Goal: Information Seeking & Learning: Find specific fact

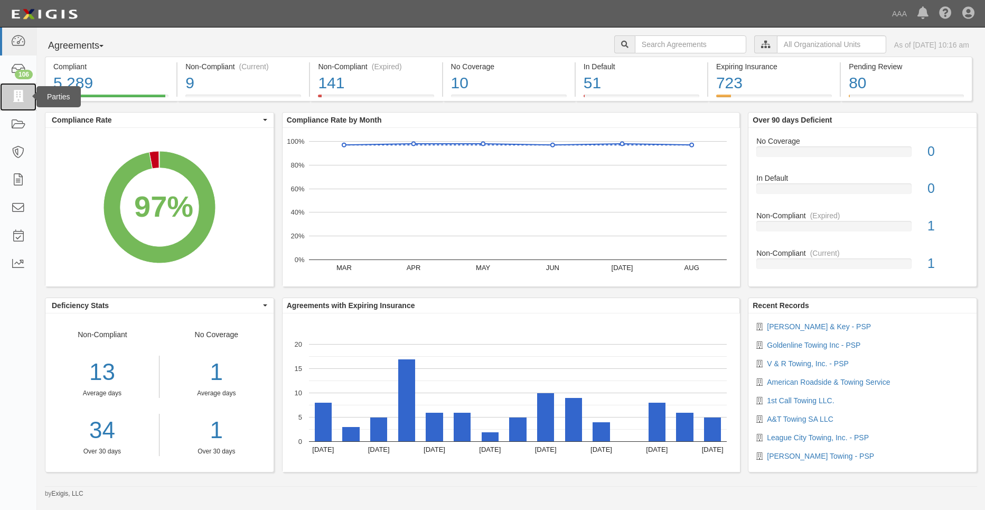
click at [24, 98] on icon at bounding box center [18, 97] width 15 height 12
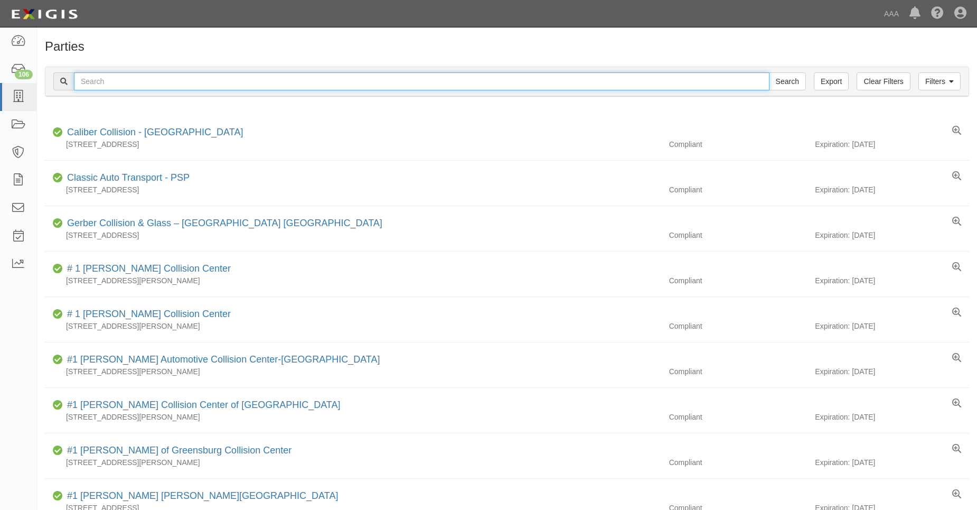
click at [103, 78] on input "text" at bounding box center [422, 81] width 696 height 18
type input "31770"
click at [769, 72] on input "Search" at bounding box center [787, 81] width 37 height 18
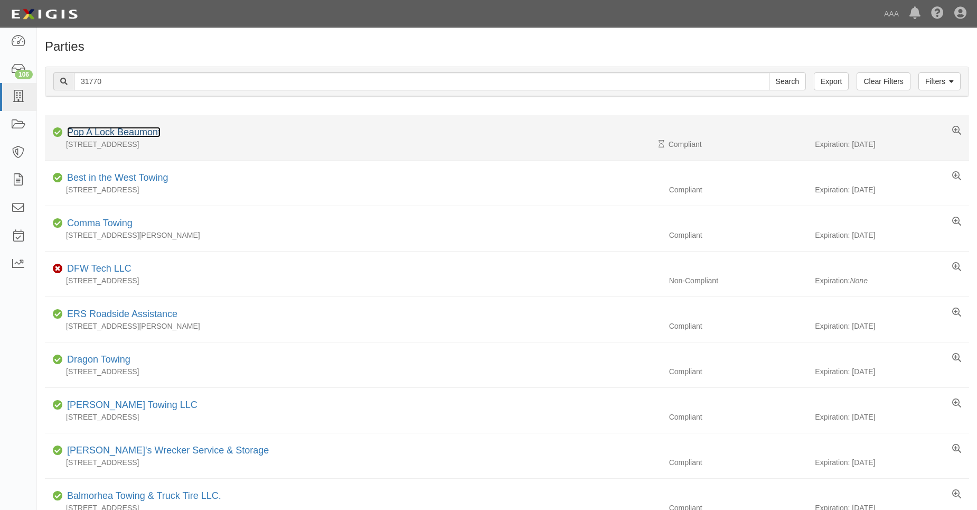
click at [110, 133] on link "Pop A Lock Beaumont" at bounding box center [113, 132] width 93 height 11
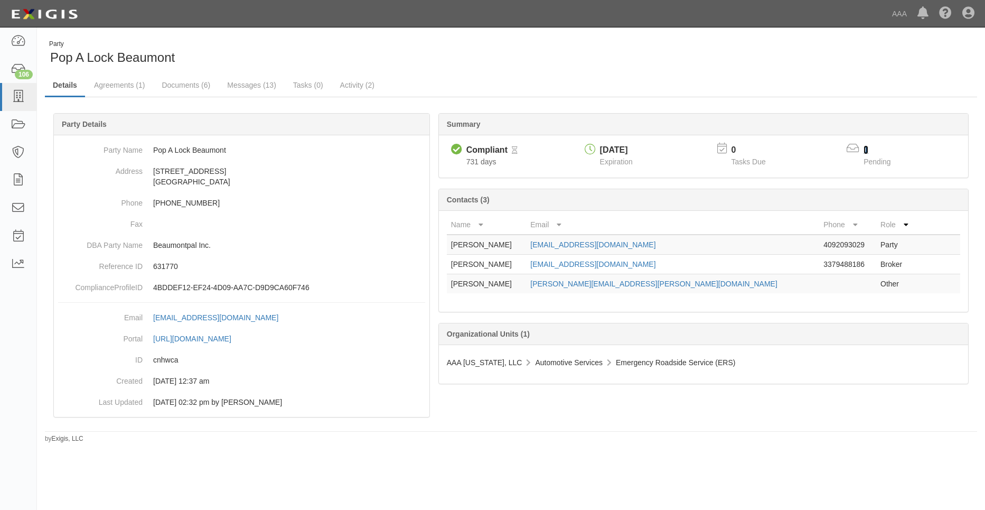
click at [864, 153] on link "1" at bounding box center [866, 149] width 5 height 9
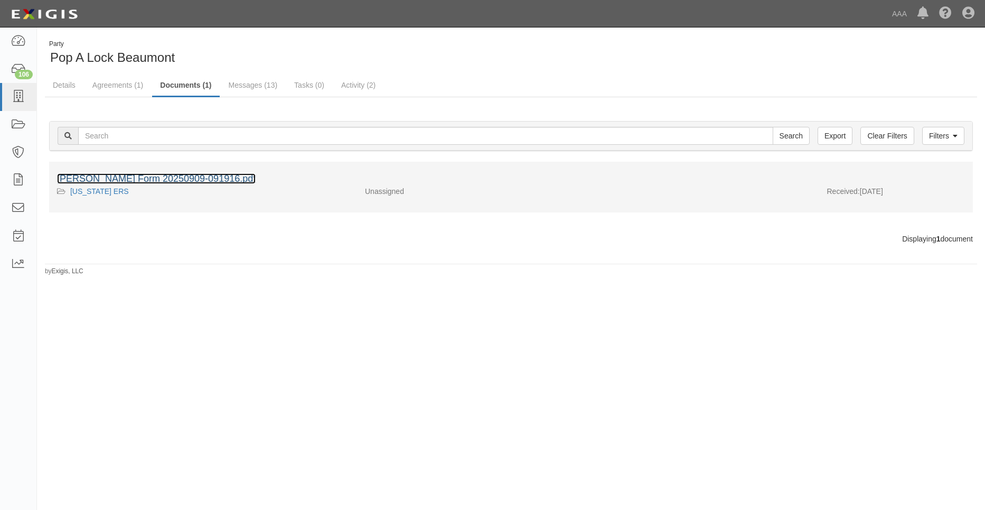
click at [176, 179] on link "ACORD Form 20250909-091916.pdf" at bounding box center [156, 178] width 199 height 11
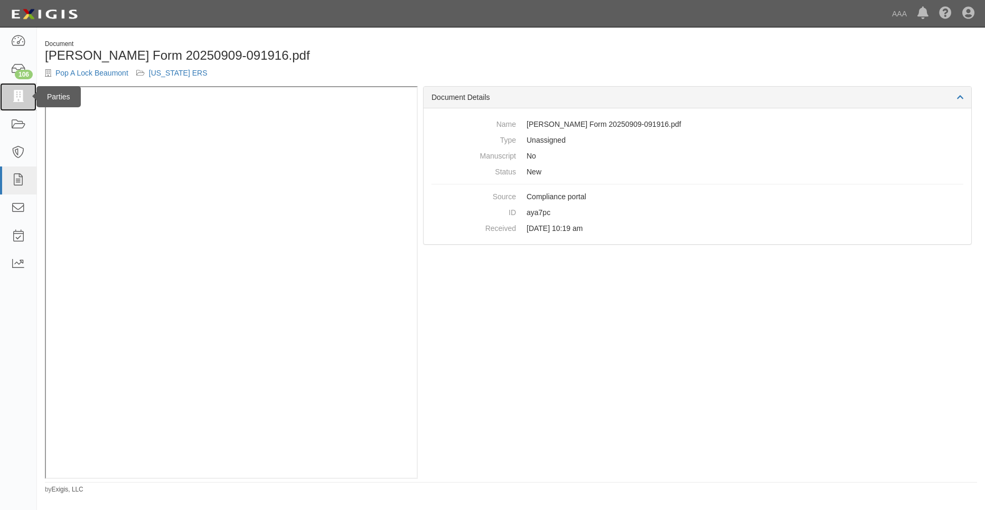
click at [19, 102] on icon at bounding box center [18, 97] width 15 height 12
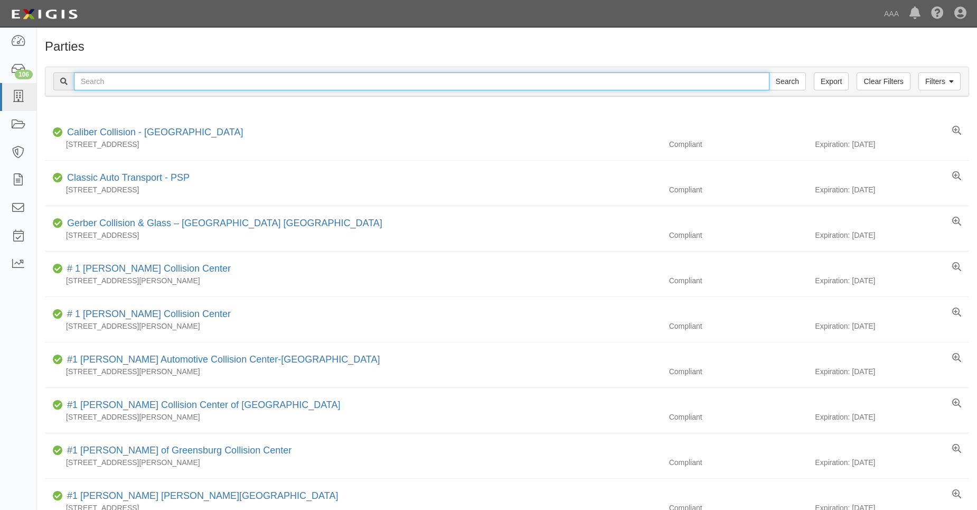
click at [85, 83] on input "text" at bounding box center [422, 81] width 696 height 18
type input "31770"
click at [769, 72] on input "Search" at bounding box center [787, 81] width 37 height 18
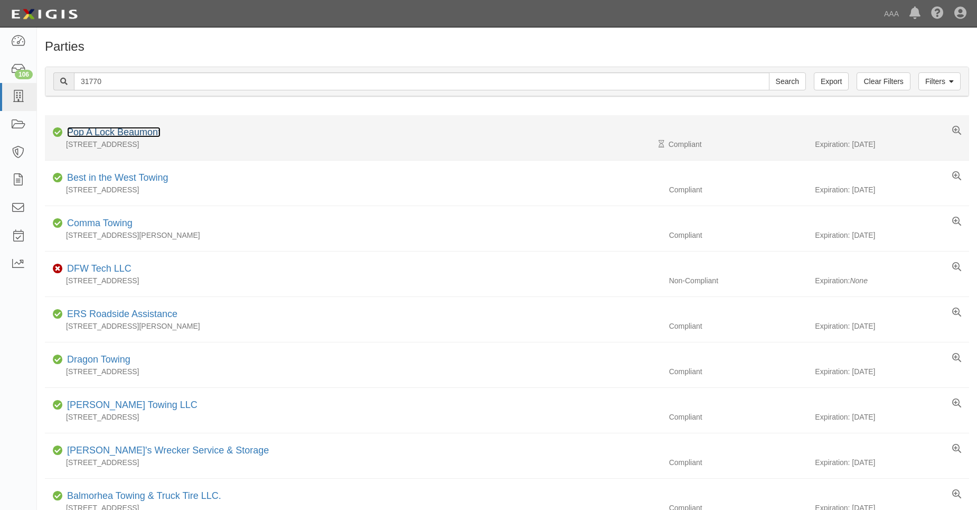
click at [91, 136] on link "Pop A Lock Beaumont" at bounding box center [113, 132] width 93 height 11
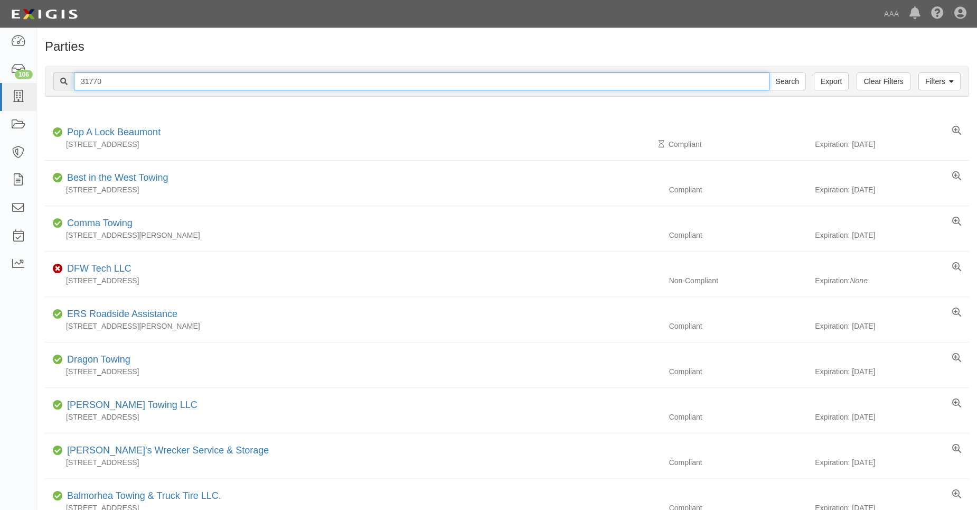
drag, startPoint x: 88, startPoint y: 83, endPoint x: 113, endPoint y: 86, distance: 24.9
click at [113, 86] on input "31770" at bounding box center [422, 81] width 696 height 18
type input "31221"
click at [769, 72] on input "Search" at bounding box center [787, 81] width 37 height 18
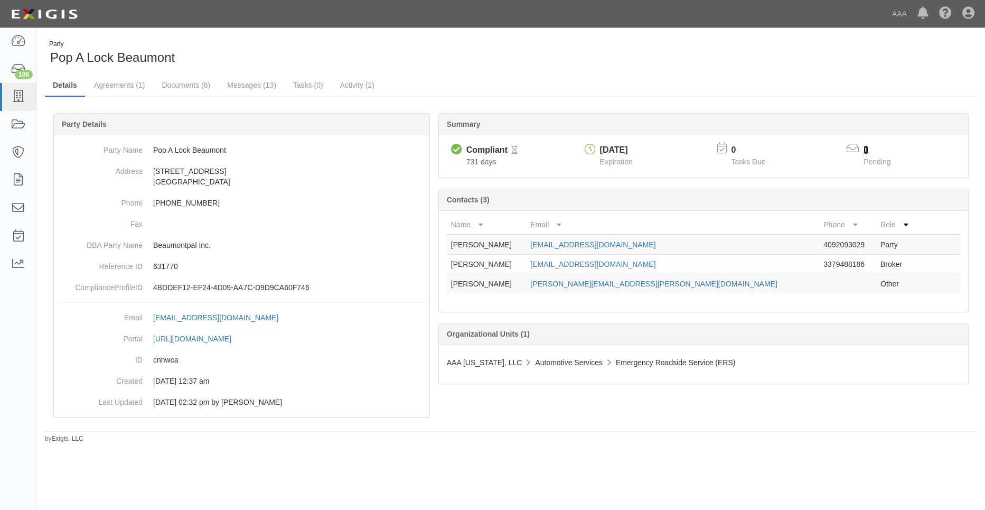
click at [866, 149] on link "1" at bounding box center [866, 149] width 5 height 9
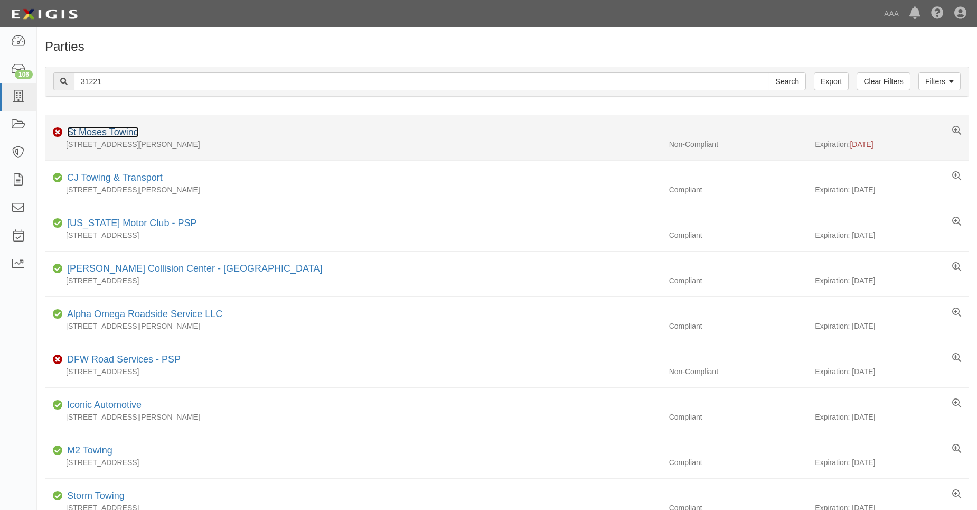
click at [111, 129] on link "St Moses Towing" at bounding box center [103, 132] width 72 height 11
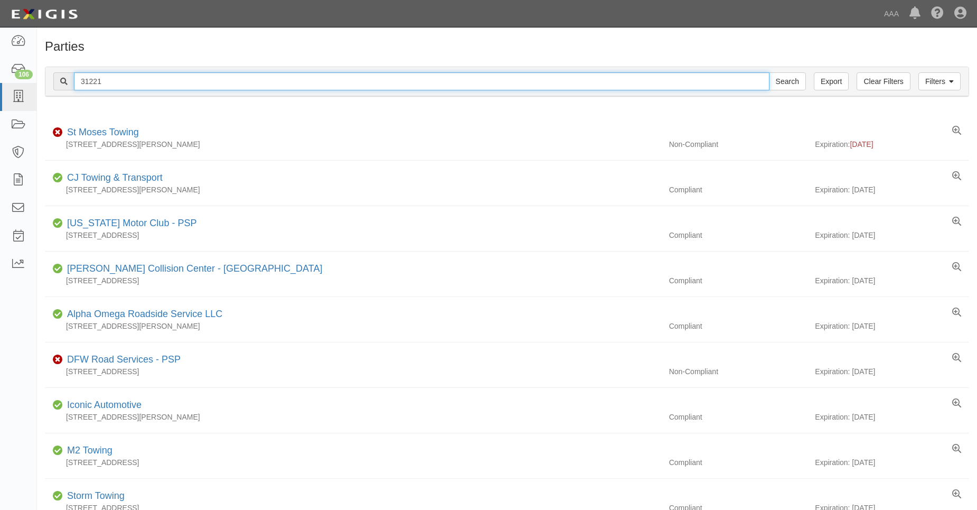
drag, startPoint x: 89, startPoint y: 81, endPoint x: 109, endPoint y: 79, distance: 20.2
click at [109, 79] on input "31221" at bounding box center [422, 81] width 696 height 18
type input "31770"
click at [769, 72] on input "Search" at bounding box center [787, 81] width 37 height 18
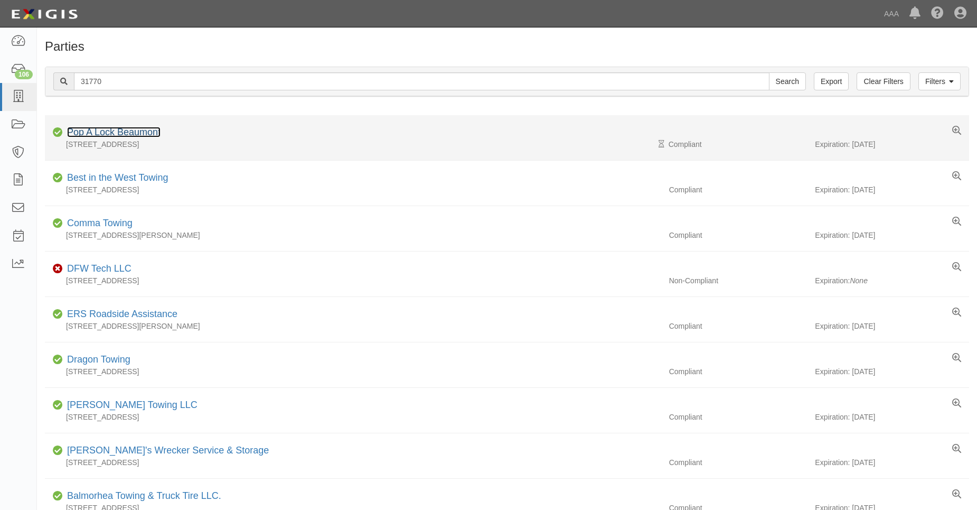
click at [108, 132] on link "Pop A Lock Beaumont" at bounding box center [113, 132] width 93 height 11
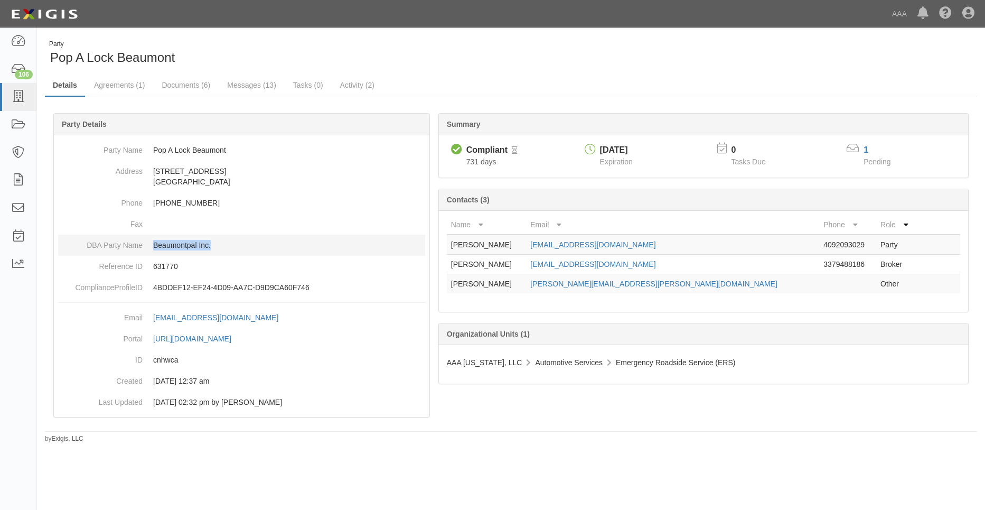
drag, startPoint x: 212, startPoint y: 247, endPoint x: 155, endPoint y: 250, distance: 57.1
click at [155, 250] on p "Beaumontpal Inc." at bounding box center [289, 245] width 272 height 11
copy p "Beaumontpal Inc."
